Goal: Transaction & Acquisition: Purchase product/service

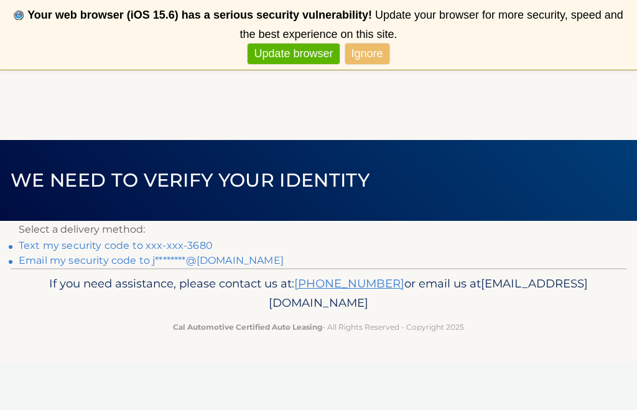
click at [486, 152] on header "We need to verify your identity" at bounding box center [319, 180] width 616 height 81
click at [205, 244] on link "Text my security code to xxx-xxx-3680" at bounding box center [116, 245] width 194 height 12
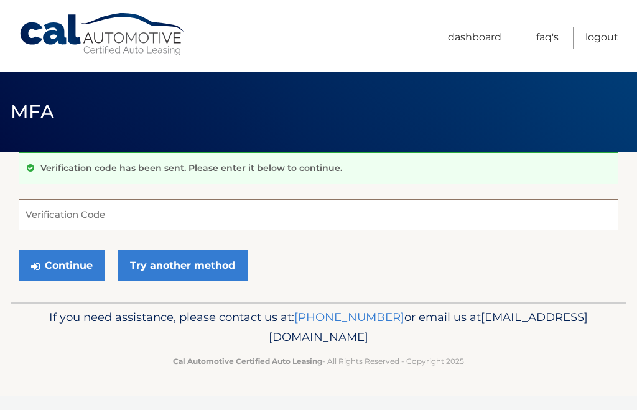
click at [46, 211] on input "Verification Code" at bounding box center [319, 214] width 600 height 31
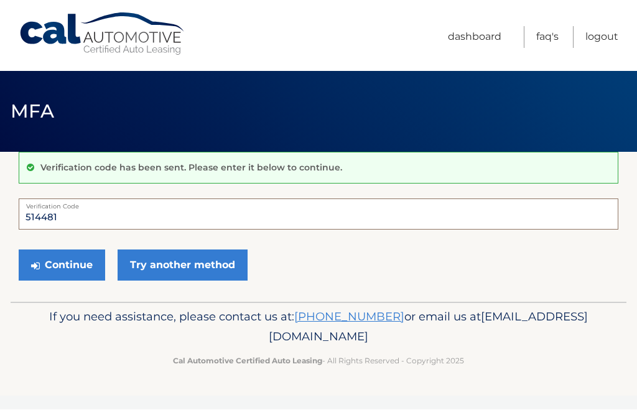
type input "514481"
click at [52, 257] on button "Continue" at bounding box center [62, 265] width 86 height 31
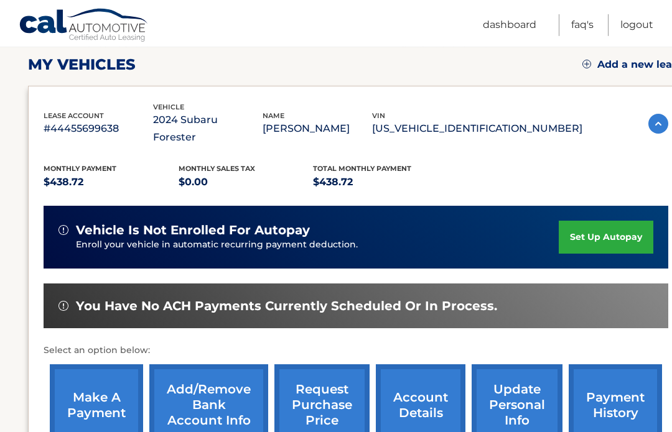
scroll to position [174, 0]
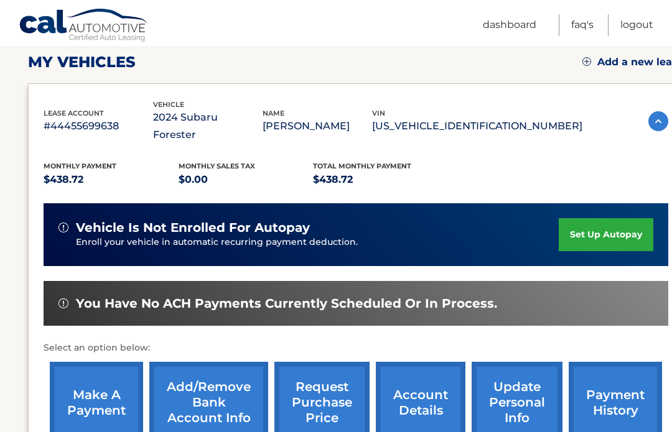
click at [131, 389] on link "make a payment" at bounding box center [96, 402] width 93 height 81
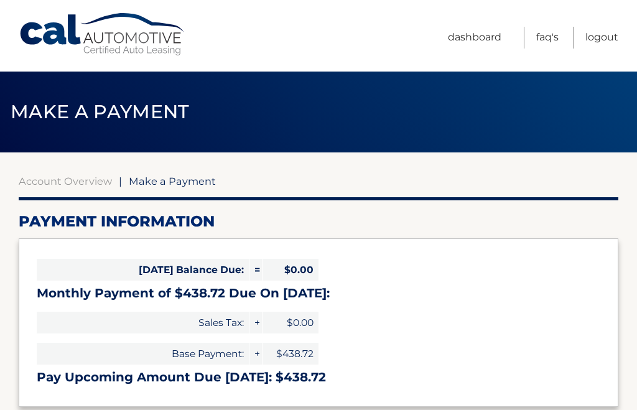
select select "MWEzMjJiMDUtNmQ0Mi00NDFhLTg3MmMtZGQyZTU4MTg5NGE3"
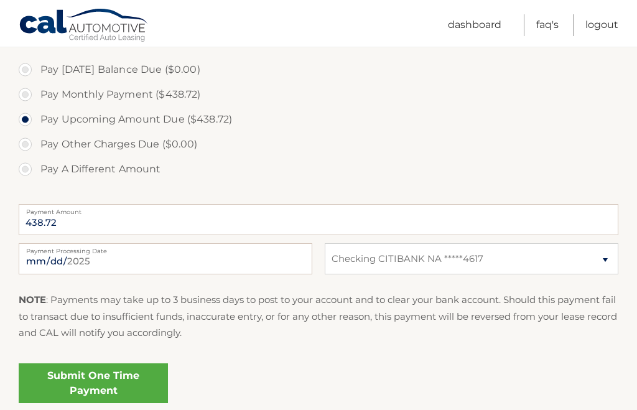
scroll to position [378, 0]
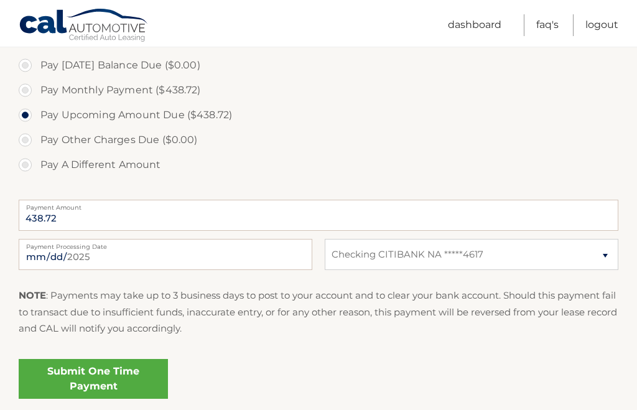
click at [111, 375] on link "Submit One Time Payment" at bounding box center [93, 379] width 149 height 40
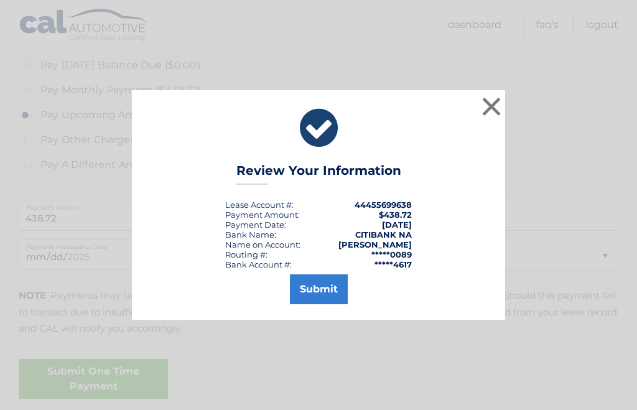
click at [328, 304] on button "Submit" at bounding box center [319, 289] width 58 height 30
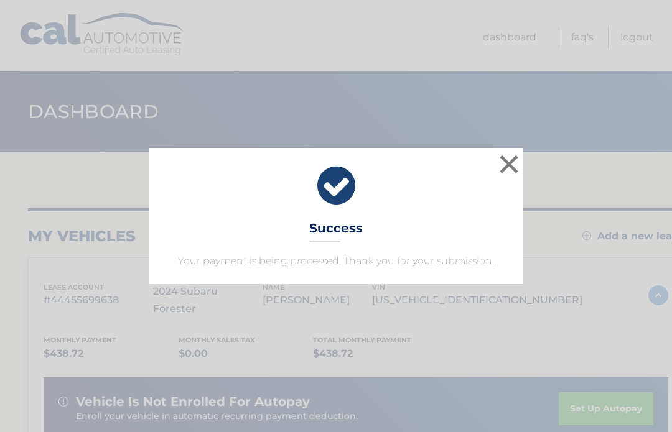
click at [508, 160] on button "×" at bounding box center [508, 164] width 25 height 25
